Goal: Find specific page/section: Find specific page/section

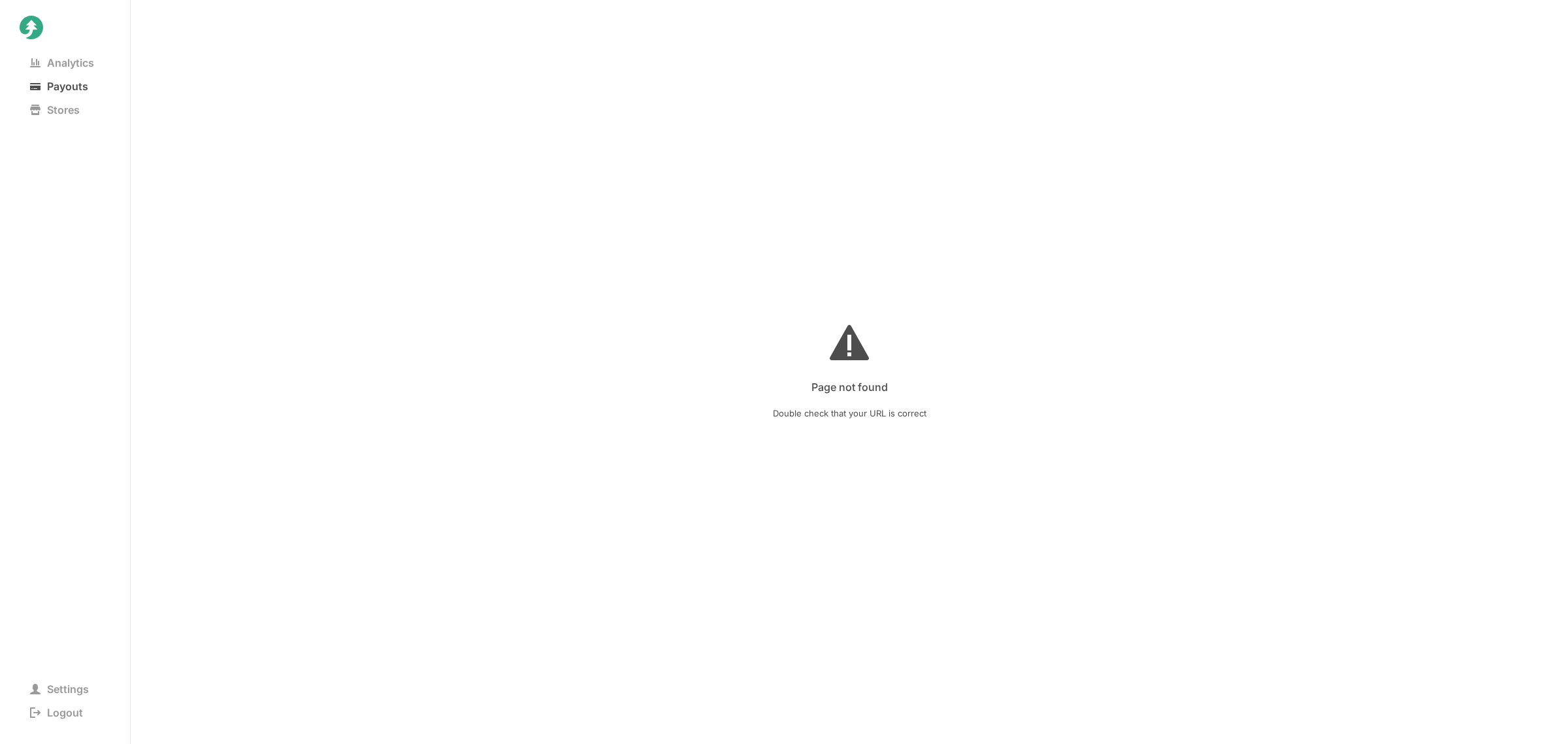
click at [77, 86] on span "Payouts" at bounding box center [59, 86] width 79 height 18
click at [80, 63] on span "Analytics" at bounding box center [62, 63] width 85 height 18
click at [75, 77] on span "Payouts" at bounding box center [59, 86] width 79 height 18
